Goal: Information Seeking & Learning: Learn about a topic

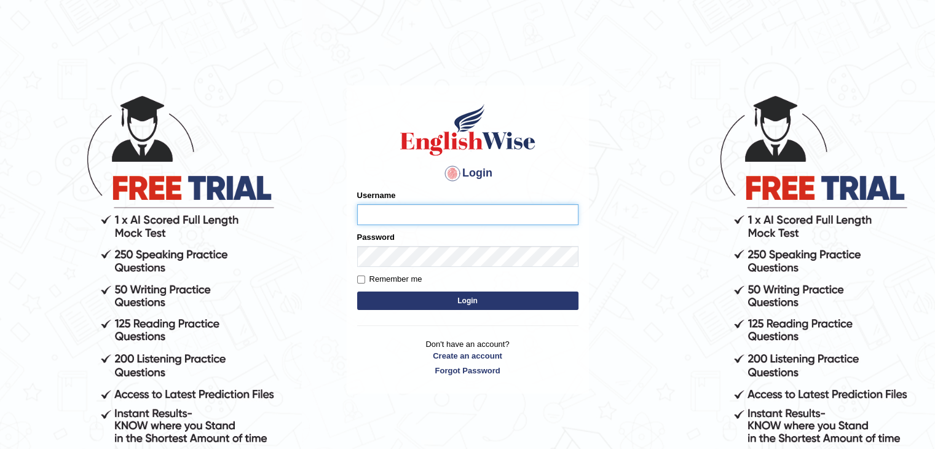
type input "Shail024"
click at [412, 281] on label "Remember me" at bounding box center [389, 279] width 65 height 12
click at [365, 281] on input "Remember me" at bounding box center [361, 280] width 8 height 8
checkbox input "true"
click at [422, 304] on button "Login" at bounding box center [467, 301] width 221 height 18
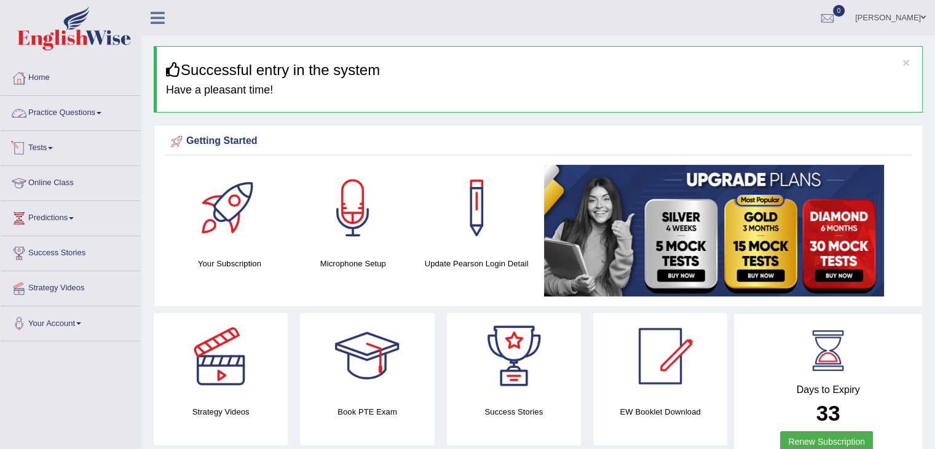
click at [85, 116] on link "Practice Questions" at bounding box center [71, 111] width 140 height 31
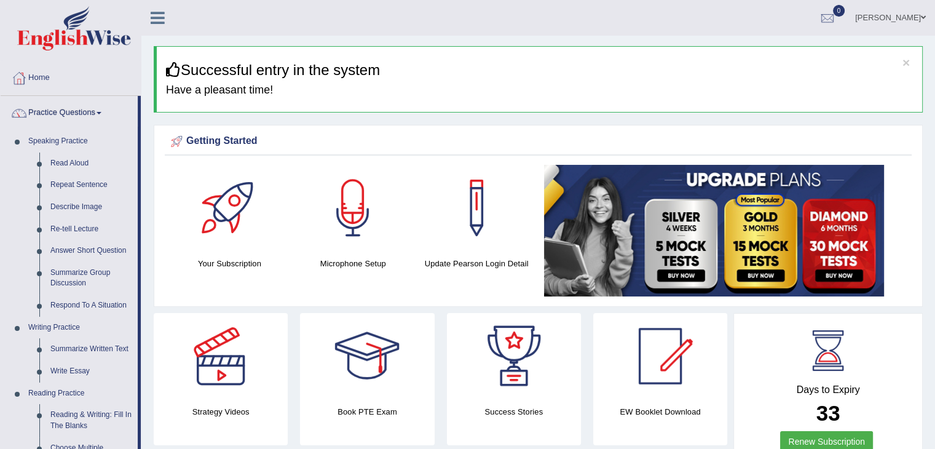
drag, startPoint x: 65, startPoint y: 164, endPoint x: 168, endPoint y: 180, distance: 104.6
click at [65, 164] on link "Read Aloud" at bounding box center [91, 164] width 93 height 22
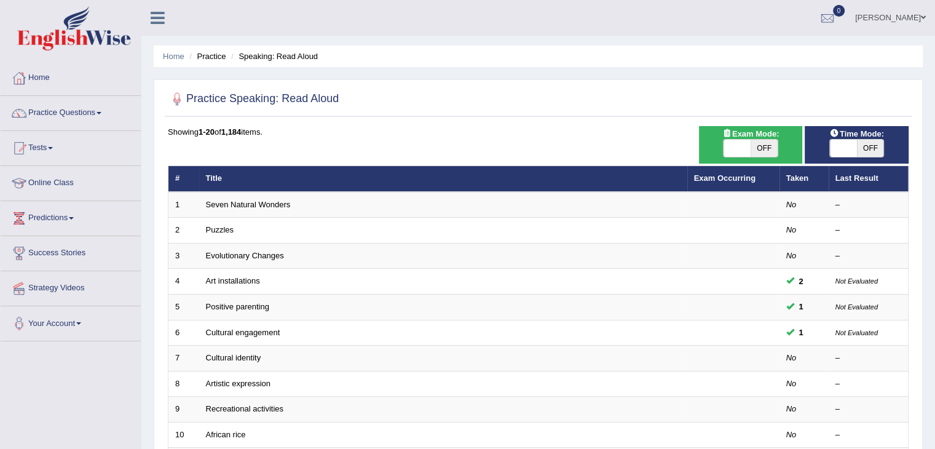
drag, startPoint x: 0, startPoint y: 0, endPoint x: 758, endPoint y: 153, distance: 772.9
click at [758, 153] on span "OFF" at bounding box center [764, 148] width 27 height 17
checkbox input "true"
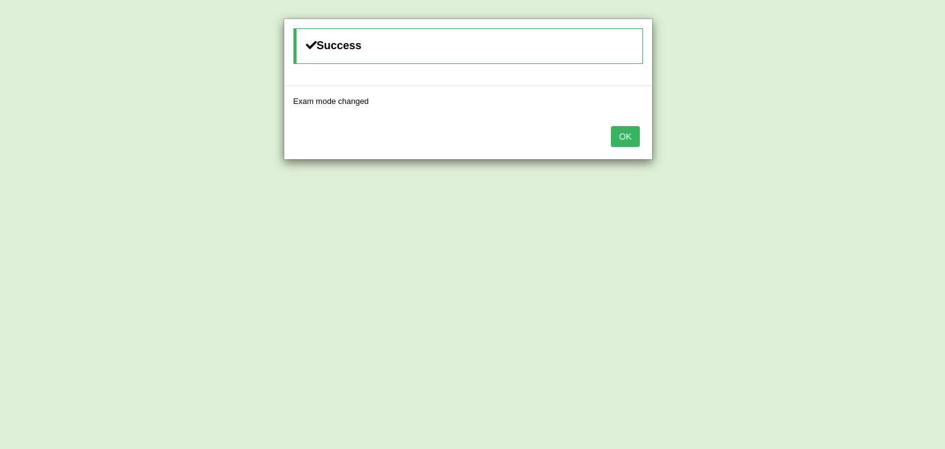
click at [630, 136] on button "OK" at bounding box center [625, 136] width 28 height 21
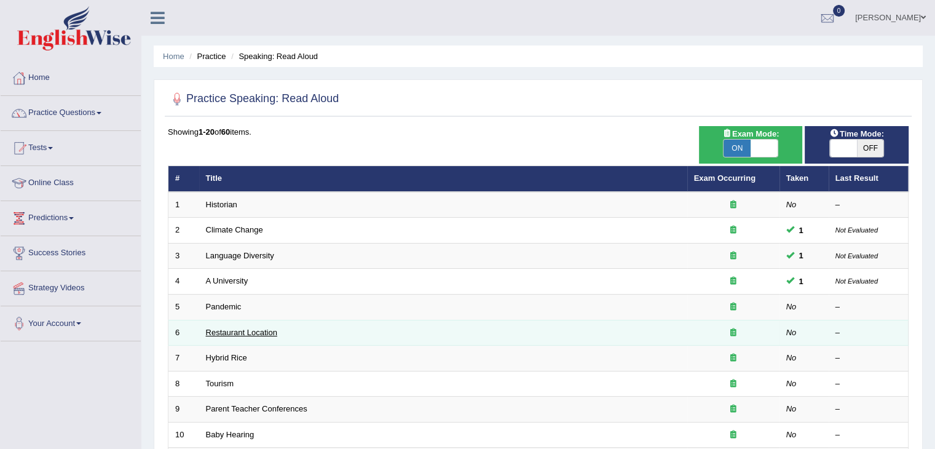
click at [255, 334] on link "Restaurant Location" at bounding box center [241, 332] width 71 height 9
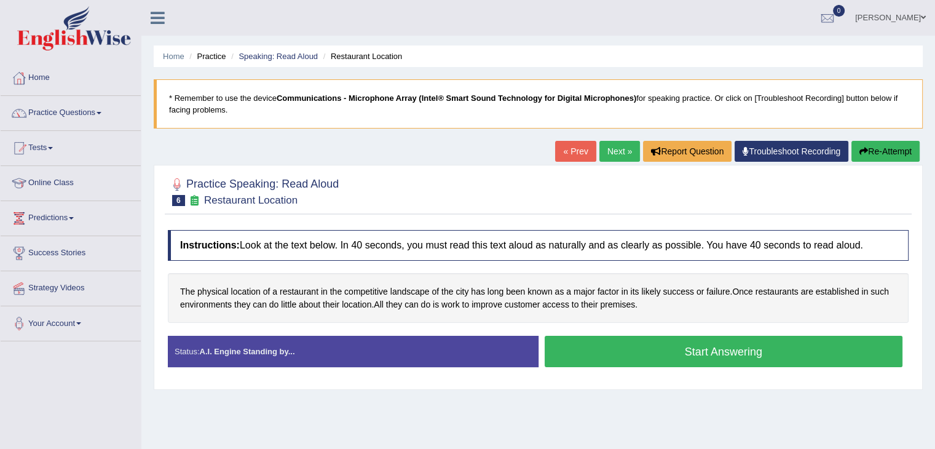
click at [593, 224] on div "Instructions: Look at the text below. In 40 seconds, you must read this text al…" at bounding box center [538, 303] width 747 height 159
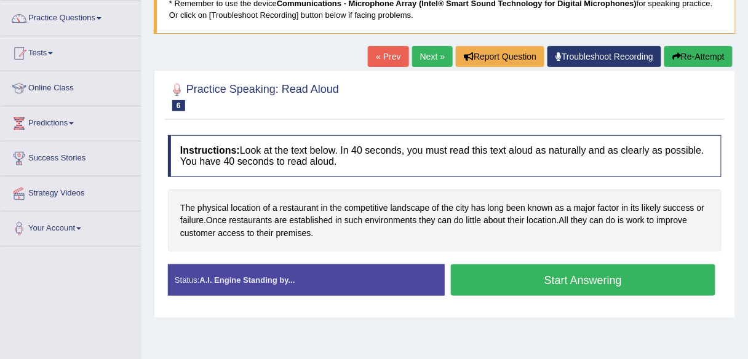
scroll to position [113, 0]
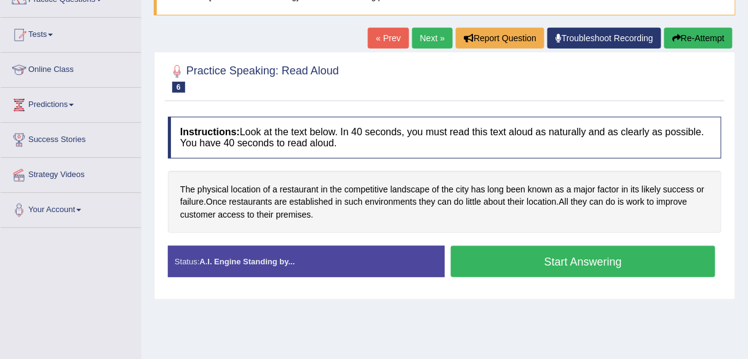
click at [424, 34] on link "Next »" at bounding box center [432, 38] width 41 height 21
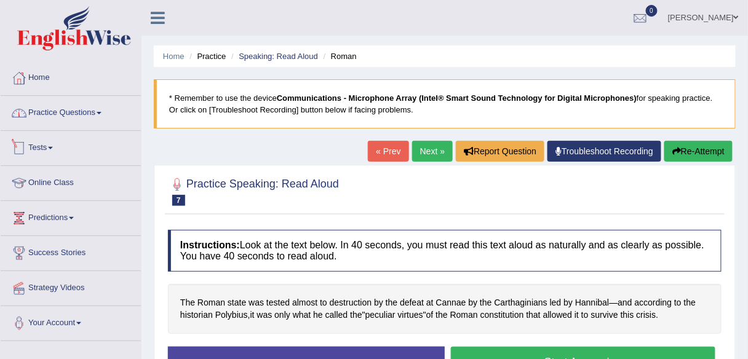
drag, startPoint x: 74, startPoint y: 111, endPoint x: 89, endPoint y: 157, distance: 48.6
click at [74, 111] on link "Practice Questions" at bounding box center [71, 111] width 140 height 31
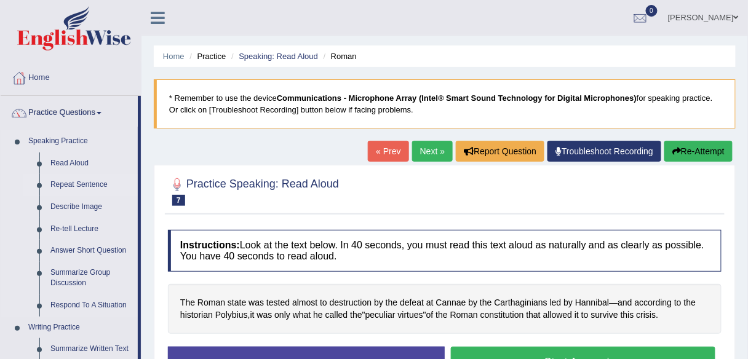
click at [82, 186] on link "Repeat Sentence" at bounding box center [91, 185] width 93 height 22
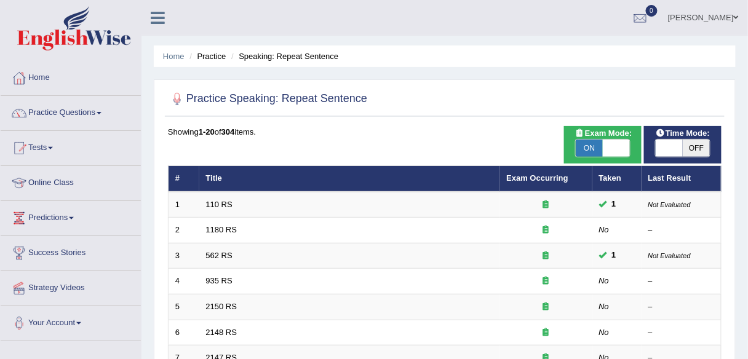
scroll to position [49, 0]
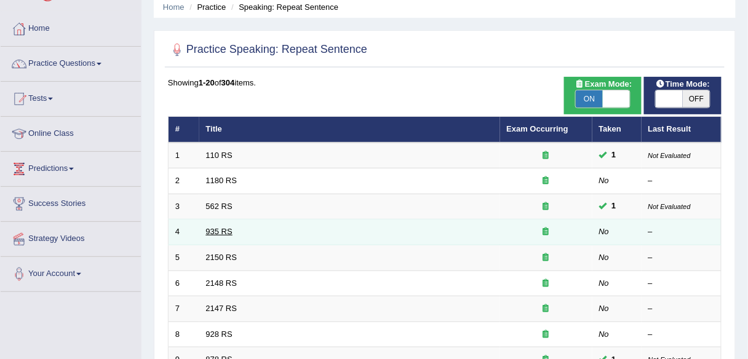
click at [229, 232] on link "935 RS" at bounding box center [219, 231] width 26 height 9
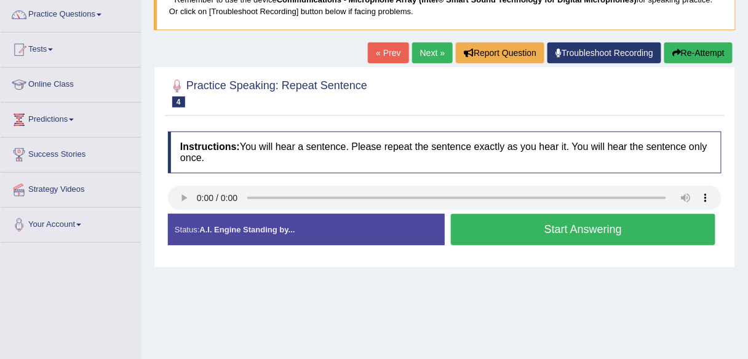
click at [422, 113] on div "Practice Speaking: Repeat Sentence 4 935 RS" at bounding box center [445, 94] width 560 height 43
click at [499, 222] on button "Start Answering" at bounding box center [583, 229] width 264 height 31
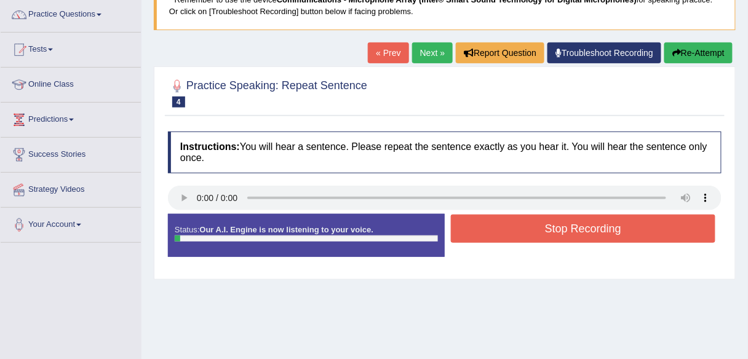
click at [499, 222] on button "Stop Recording" at bounding box center [583, 229] width 264 height 28
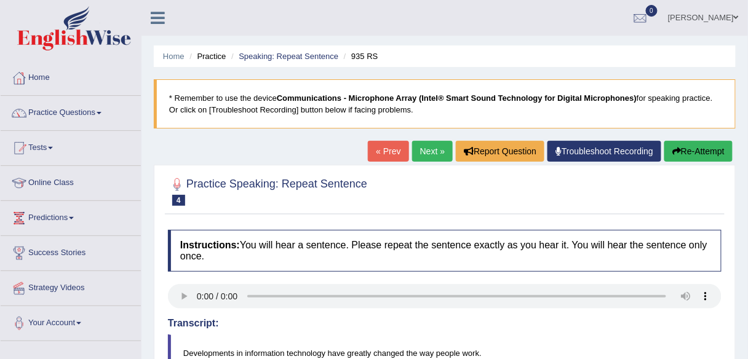
click at [691, 151] on button "Re-Attempt" at bounding box center [698, 151] width 68 height 21
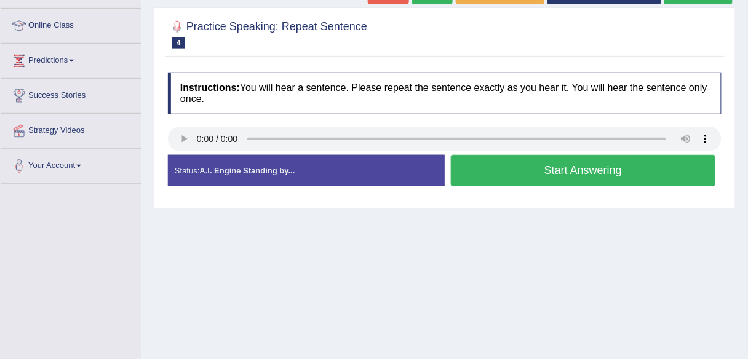
click at [515, 180] on button "Start Answering" at bounding box center [583, 170] width 264 height 31
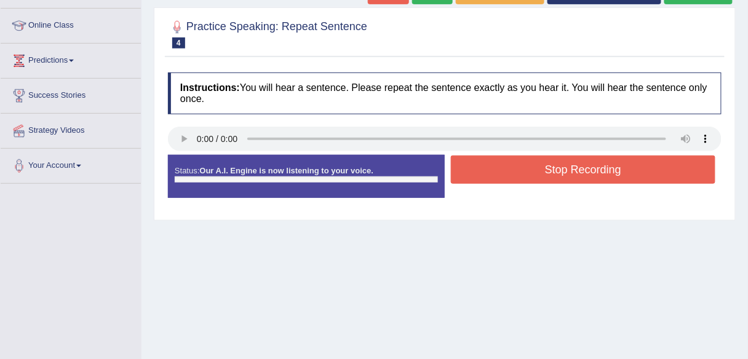
scroll to position [157, 0]
click at [507, 178] on button "Stop Recording" at bounding box center [583, 170] width 264 height 28
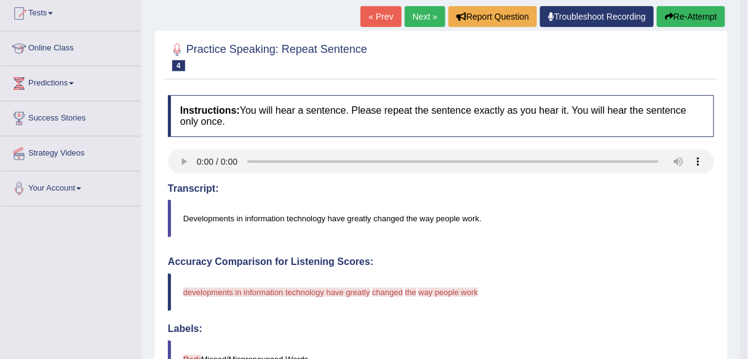
scroll to position [41, 0]
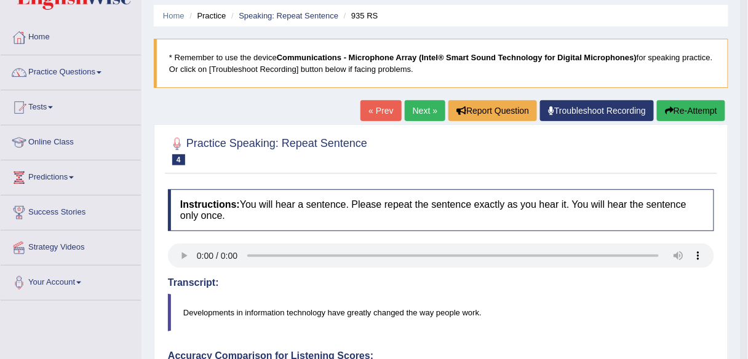
drag, startPoint x: 44, startPoint y: 69, endPoint x: 57, endPoint y: 93, distance: 26.4
click at [44, 69] on link "Practice Questions" at bounding box center [71, 70] width 140 height 31
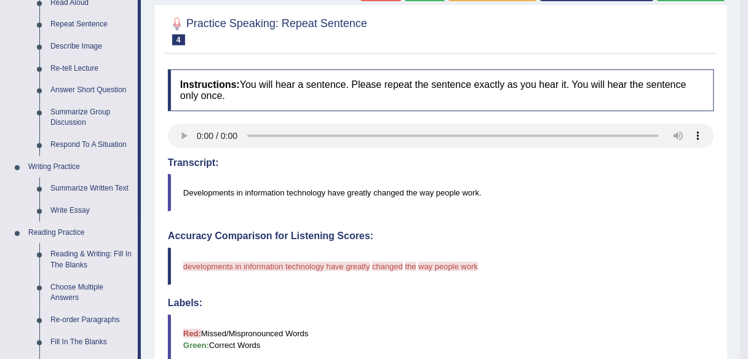
scroll to position [90, 0]
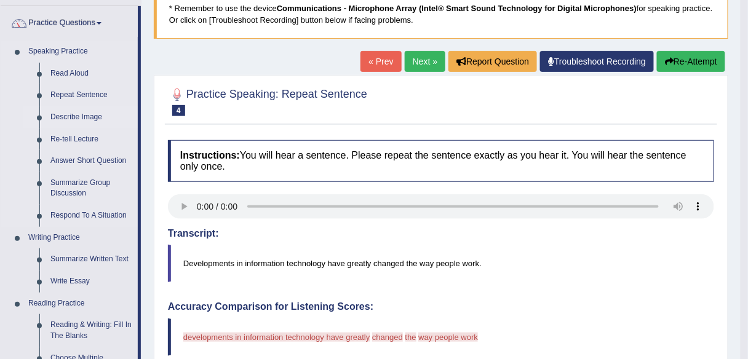
drag, startPoint x: 84, startPoint y: 117, endPoint x: 101, endPoint y: 122, distance: 17.9
click at [84, 117] on link "Describe Image" at bounding box center [91, 117] width 93 height 22
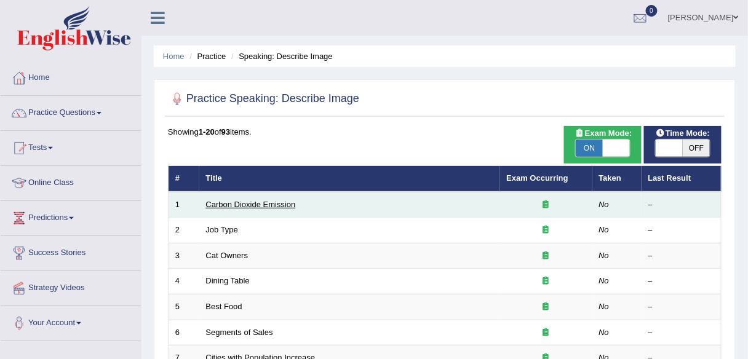
click at [273, 207] on link "Carbon Dioxide Emission" at bounding box center [251, 204] width 90 height 9
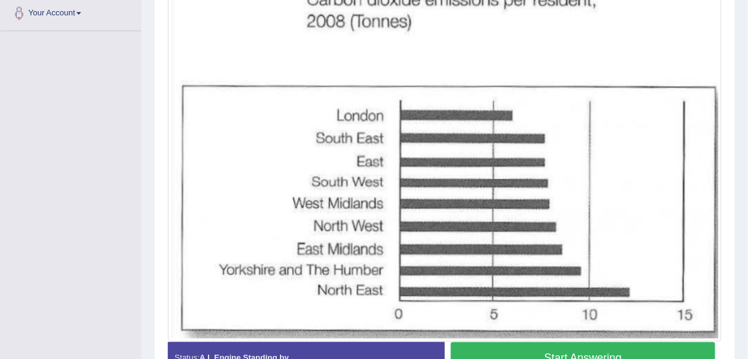
scroll to position [261, 0]
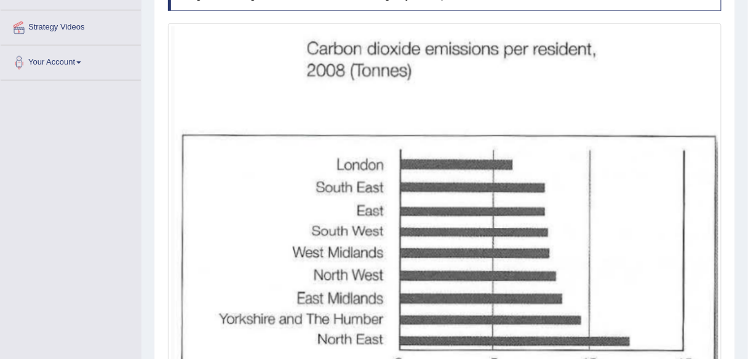
click at [502, 106] on img at bounding box center [444, 207] width 547 height 362
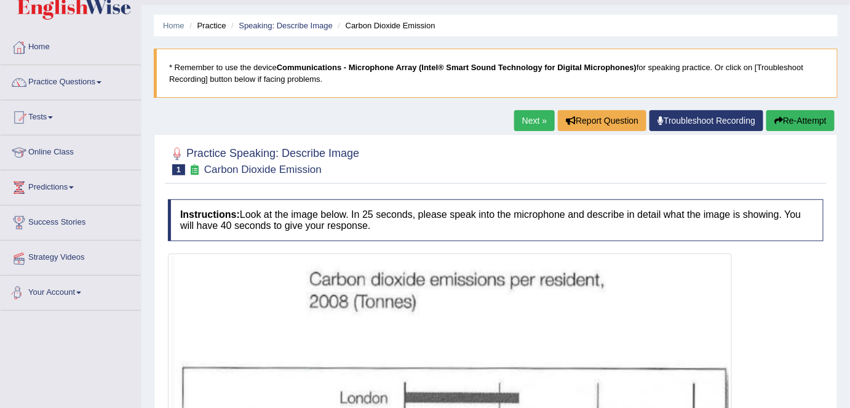
scroll to position [0, 0]
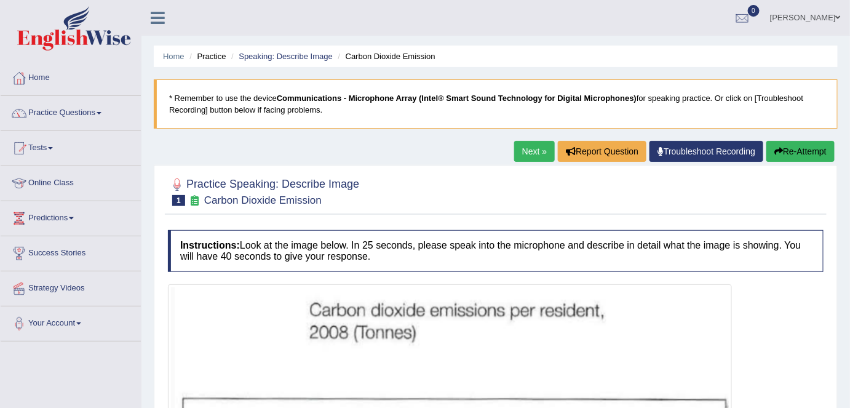
click at [83, 115] on link "Practice Questions" at bounding box center [71, 111] width 140 height 31
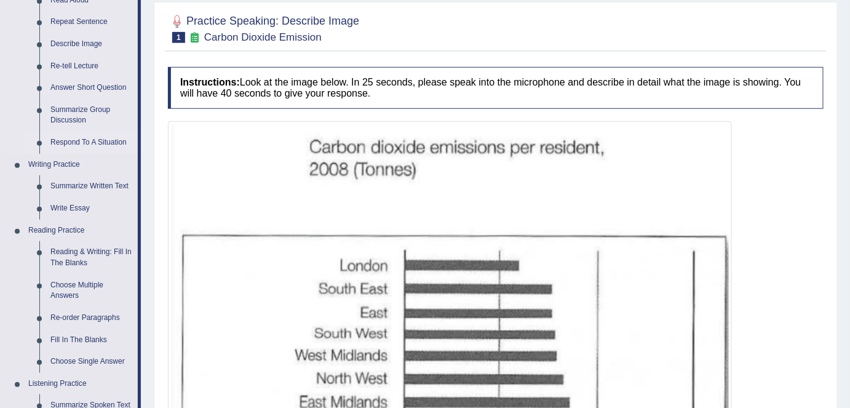
scroll to position [167, 0]
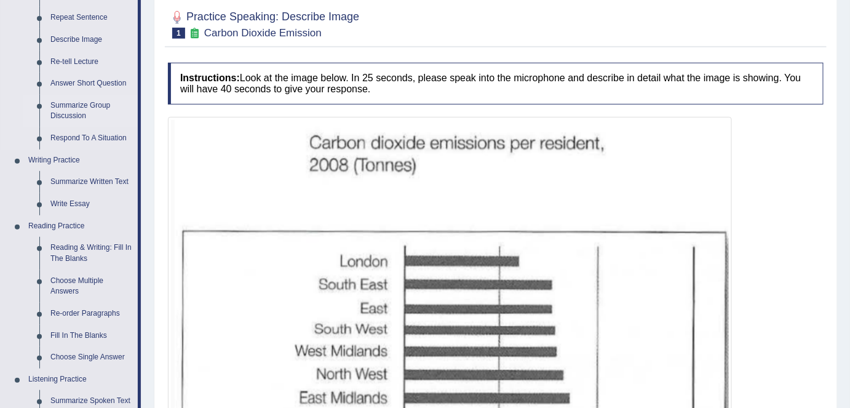
click at [75, 114] on link "Summarize Group Discussion" at bounding box center [91, 111] width 93 height 33
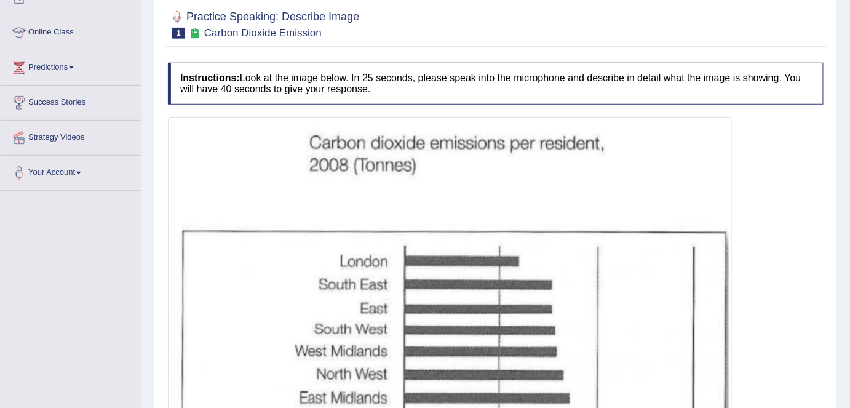
scroll to position [226, 0]
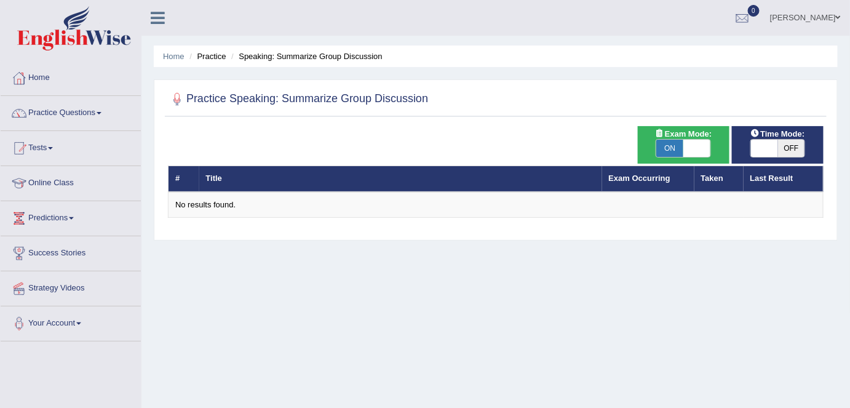
click at [702, 154] on span at bounding box center [696, 148] width 27 height 17
checkbox input "false"
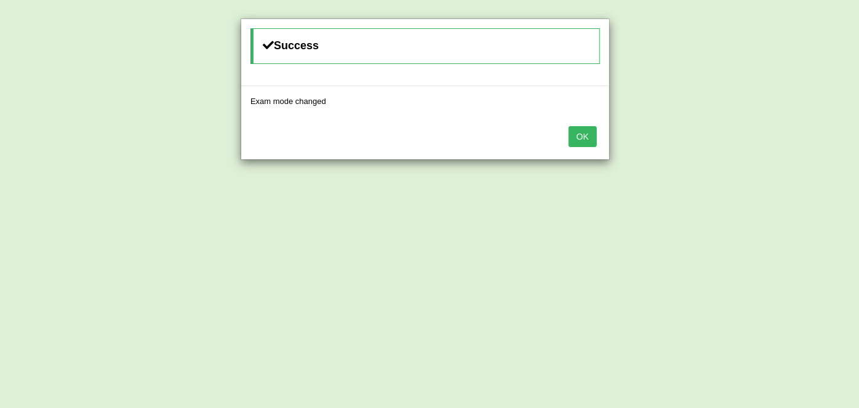
click at [575, 138] on button "OK" at bounding box center [582, 136] width 28 height 21
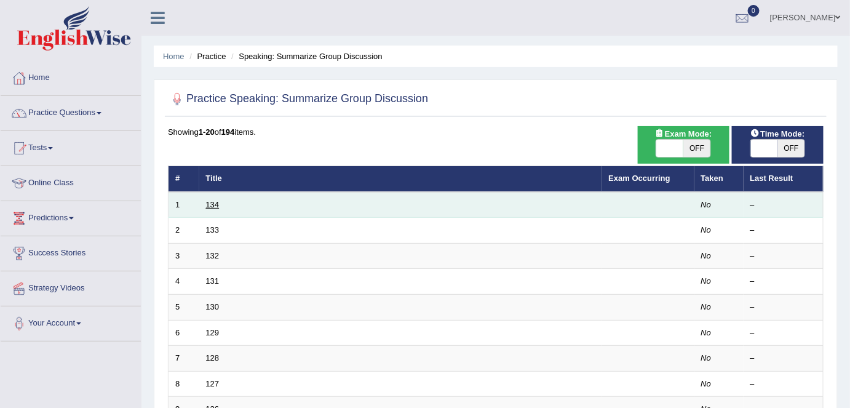
drag, startPoint x: 207, startPoint y: 200, endPoint x: 221, endPoint y: 205, distance: 14.8
click at [208, 200] on link "134" at bounding box center [213, 204] width 14 height 9
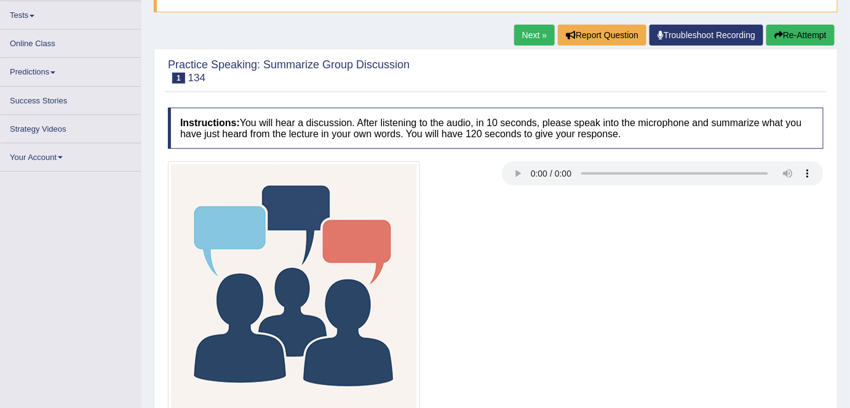
scroll to position [188, 0]
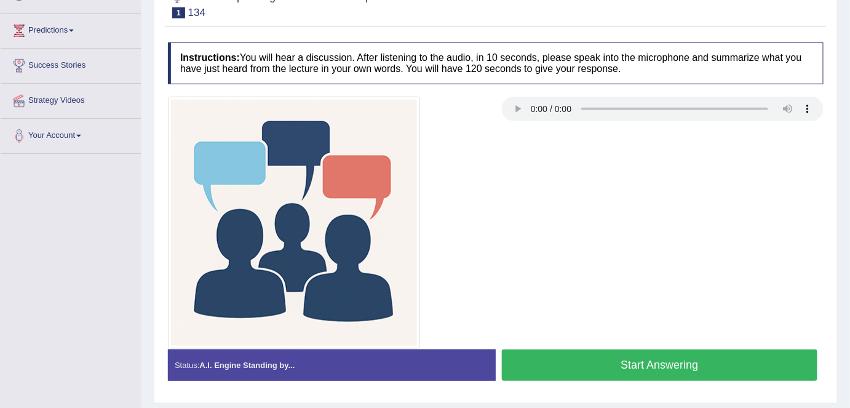
click at [577, 367] on button "Start Answering" at bounding box center [660, 364] width 316 height 31
click at [641, 359] on button "Start Answering" at bounding box center [660, 364] width 316 height 31
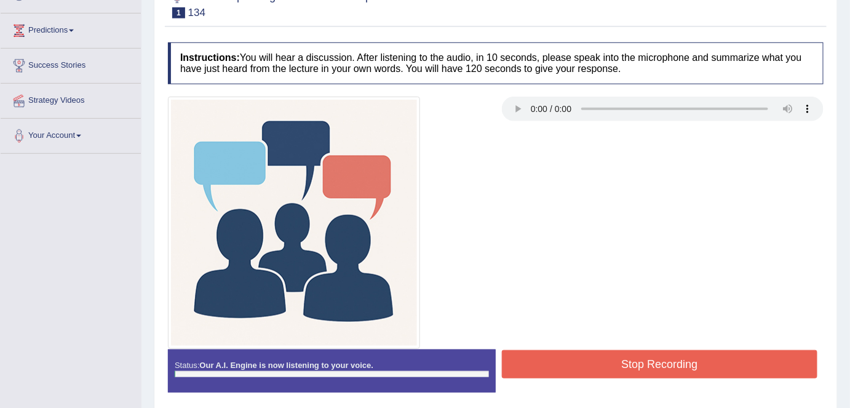
click at [641, 359] on button "Stop Recording" at bounding box center [660, 364] width 316 height 28
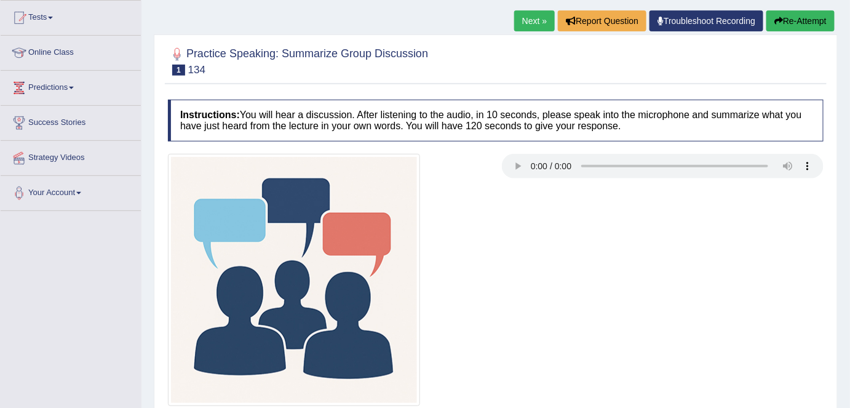
scroll to position [132, 0]
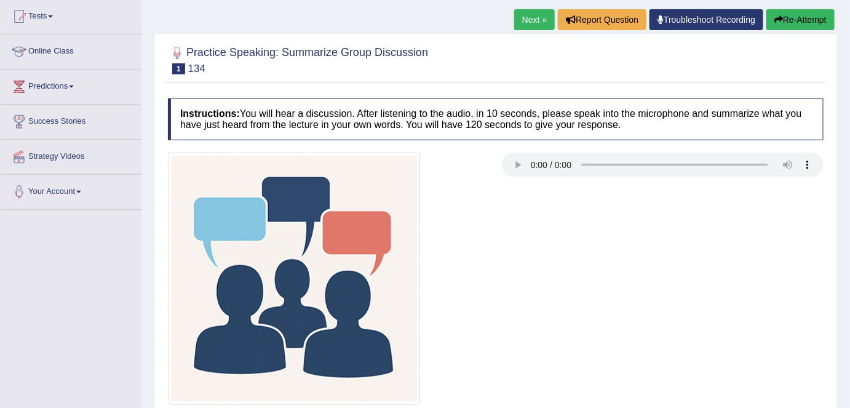
click at [788, 20] on button "Re-Attempt" at bounding box center [800, 19] width 68 height 21
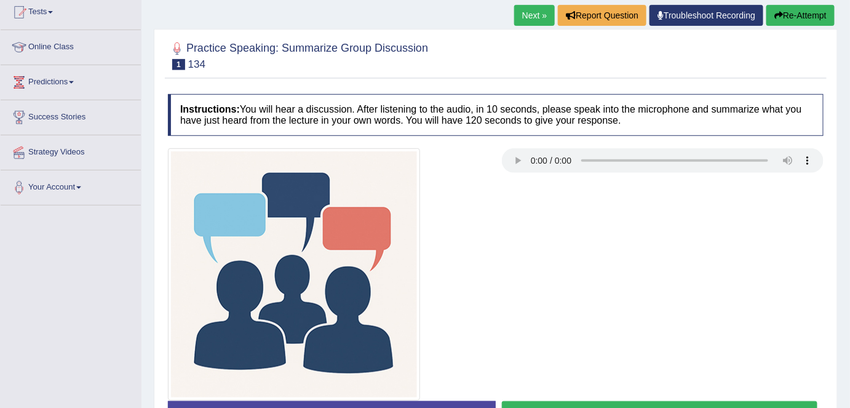
scroll to position [237, 0]
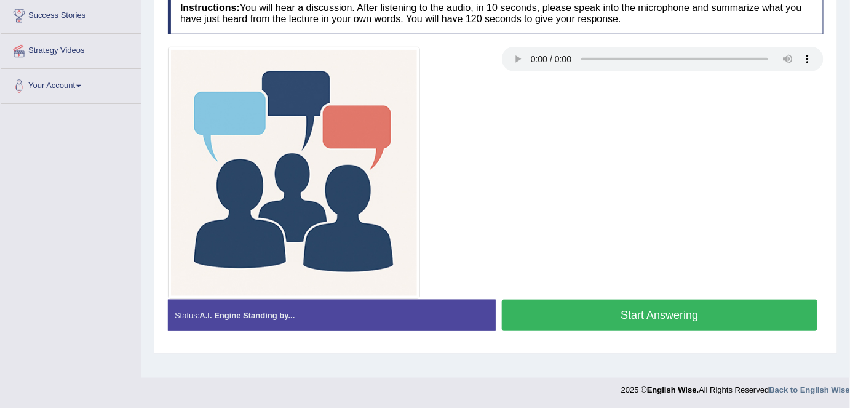
click at [605, 315] on button "Start Answering" at bounding box center [660, 315] width 316 height 31
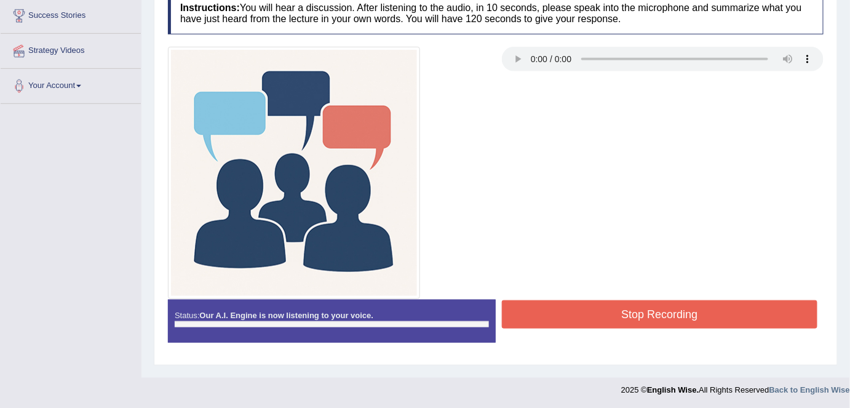
click at [605, 315] on button "Stop Recording" at bounding box center [660, 314] width 316 height 28
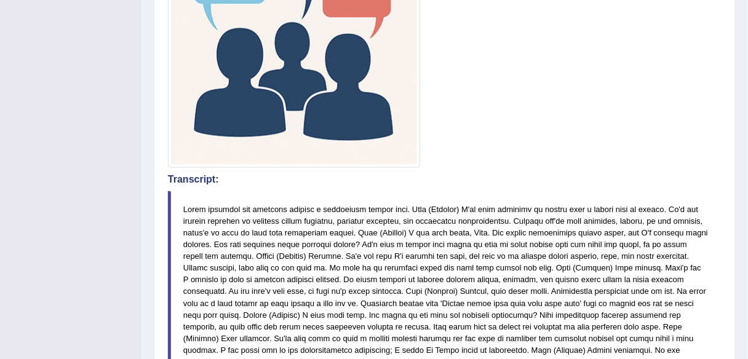
scroll to position [323, 0]
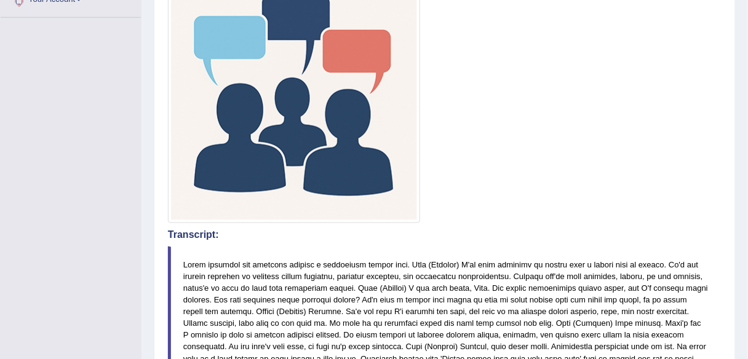
click at [488, 117] on div at bounding box center [445, 97] width 566 height 252
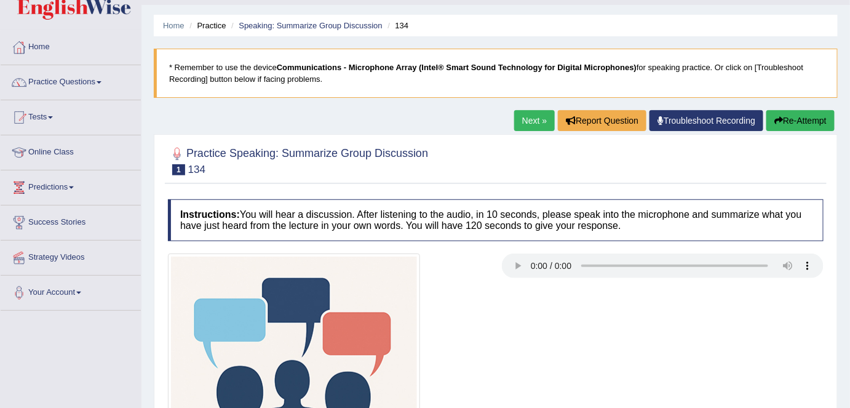
scroll to position [55, 0]
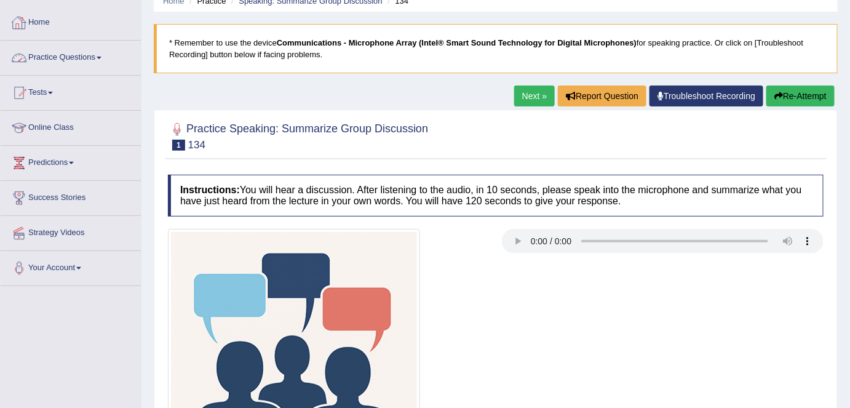
click at [63, 16] on link "Home" at bounding box center [71, 21] width 140 height 31
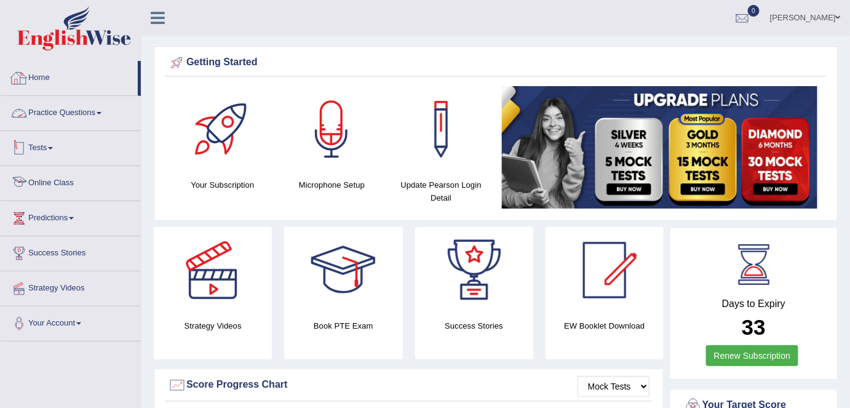
click at [77, 187] on link "Online Class" at bounding box center [71, 181] width 140 height 31
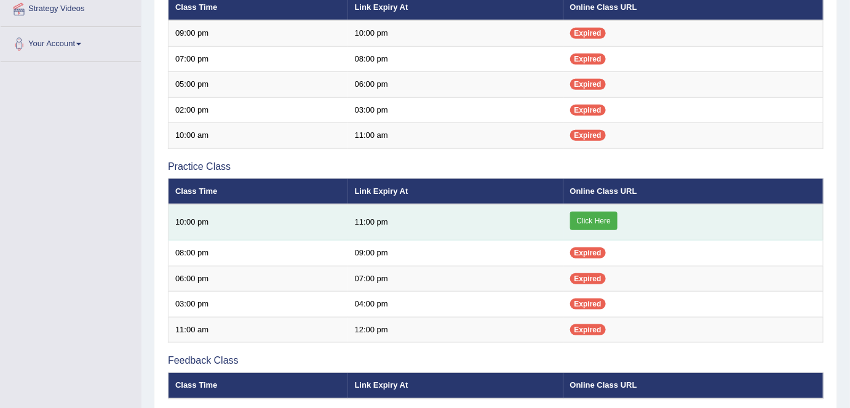
click at [585, 218] on link "Click Here" at bounding box center [593, 221] width 47 height 18
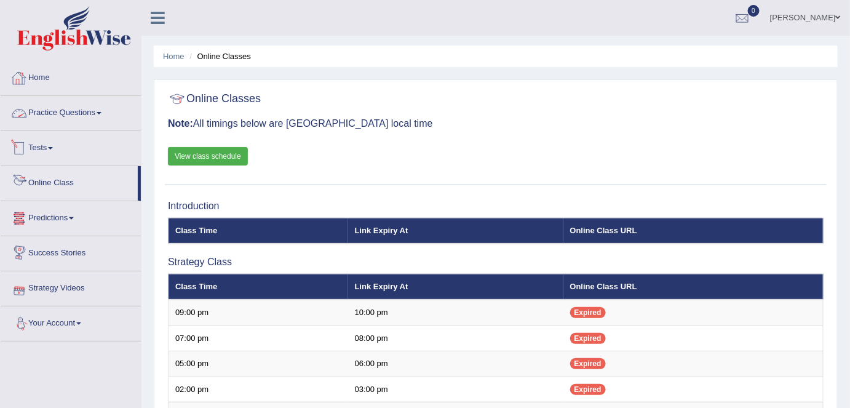
click at [47, 87] on link "Home" at bounding box center [71, 76] width 140 height 31
